Goal: Task Accomplishment & Management: Manage account settings

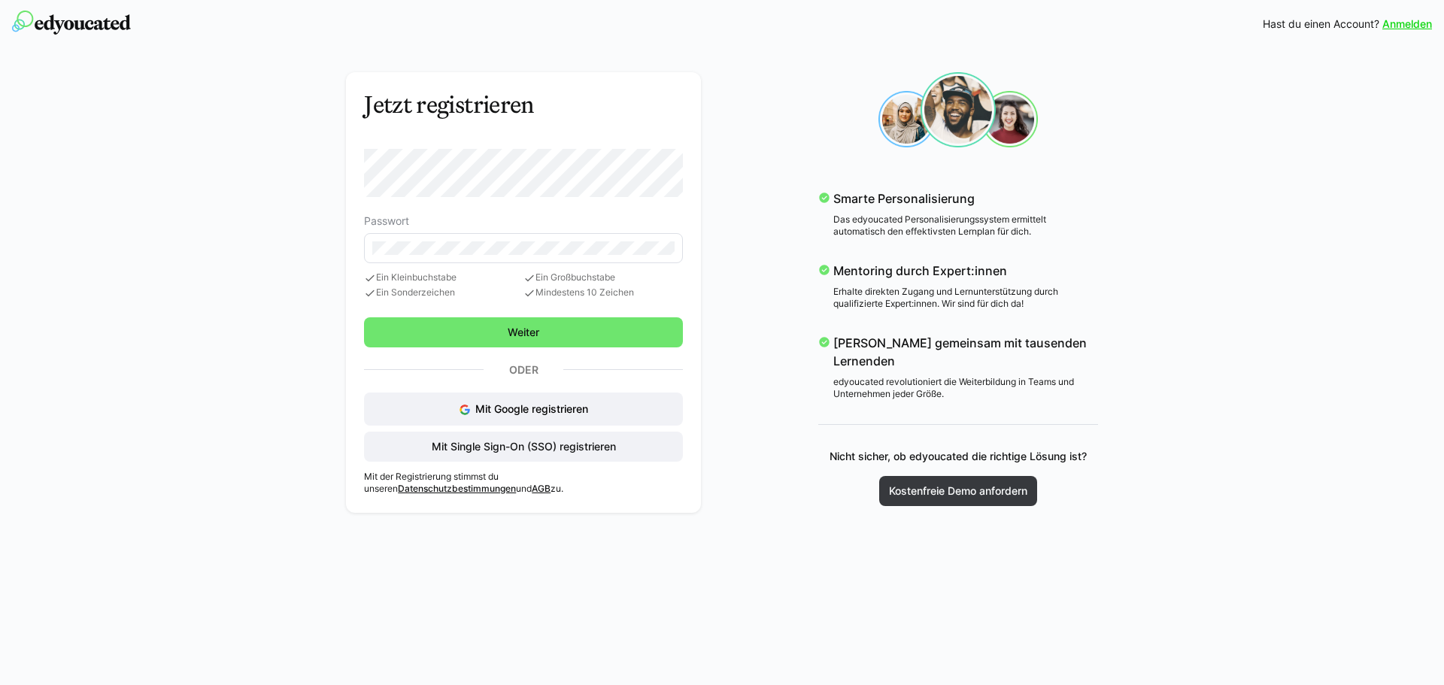
click at [523, 199] on form "Passwort Ein Kleinbuchstabe Ein Sonderzeichen Ein Großbuchstabe Mindestens 10 Z…" at bounding box center [523, 224] width 319 height 150
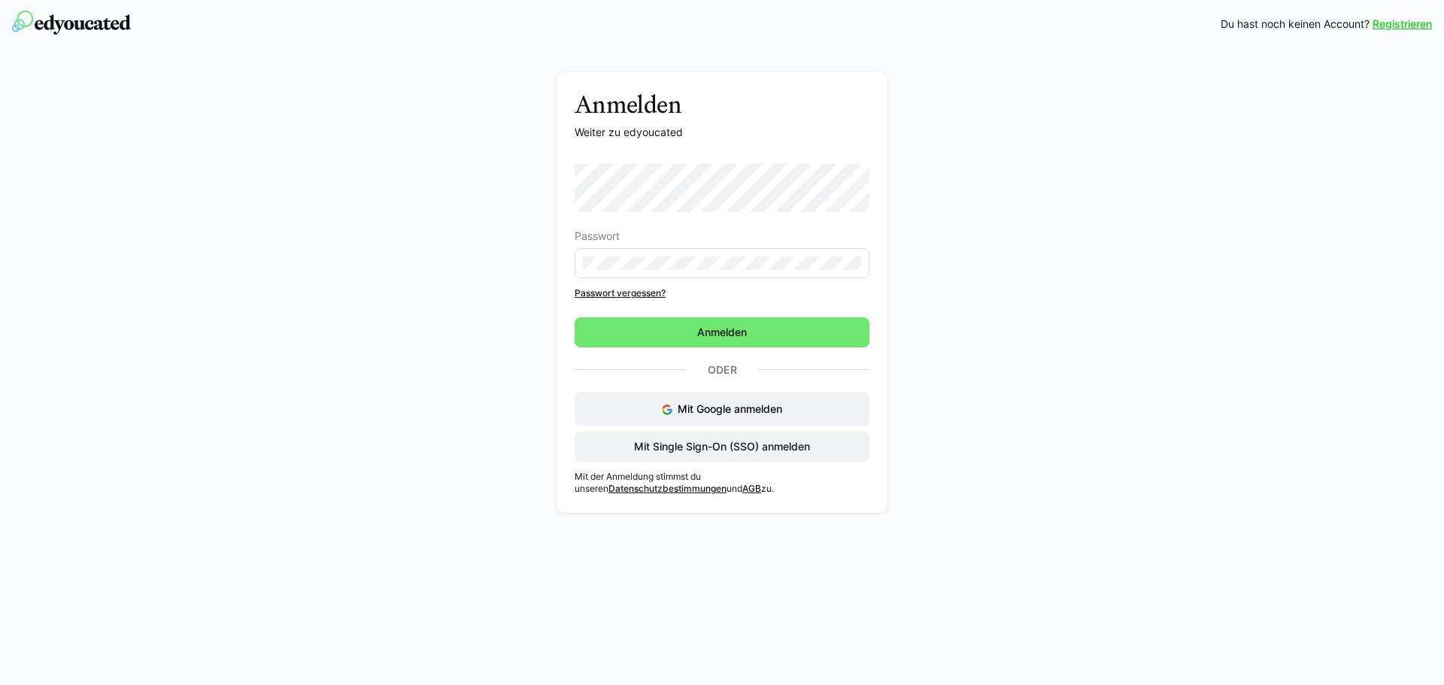
click at [1385, 29] on link "Registrieren" at bounding box center [1401, 24] width 59 height 15
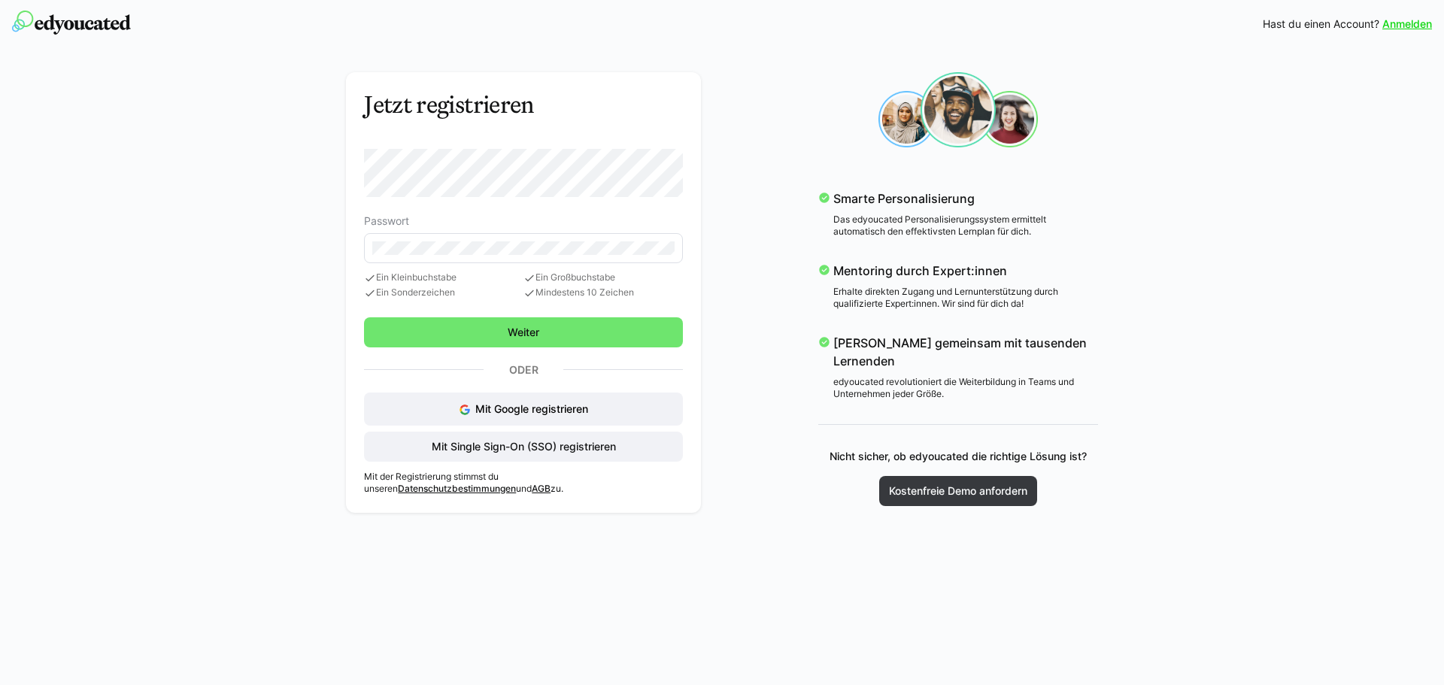
click at [1399, 28] on link "Anmelden" at bounding box center [1407, 24] width 50 height 15
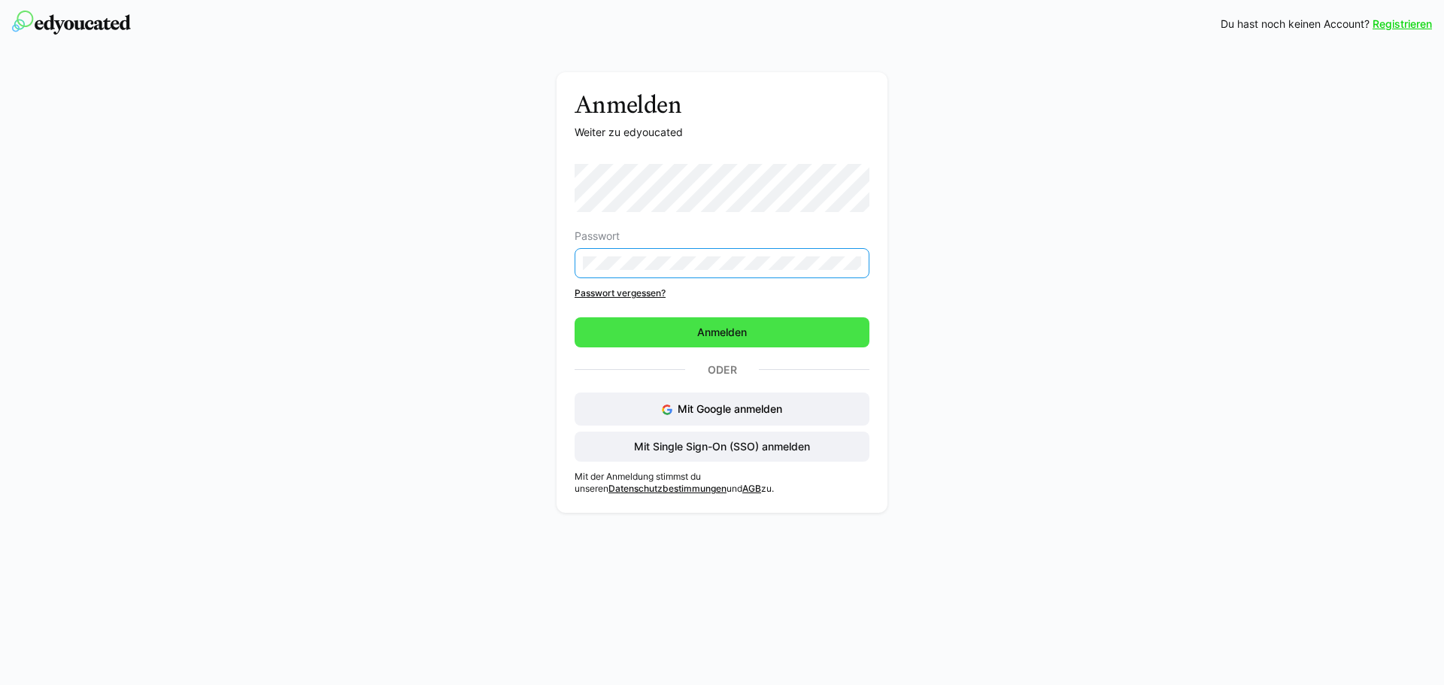
click at [684, 334] on span "Anmelden" at bounding box center [722, 332] width 295 height 30
